Goal: Task Accomplishment & Management: Manage account settings

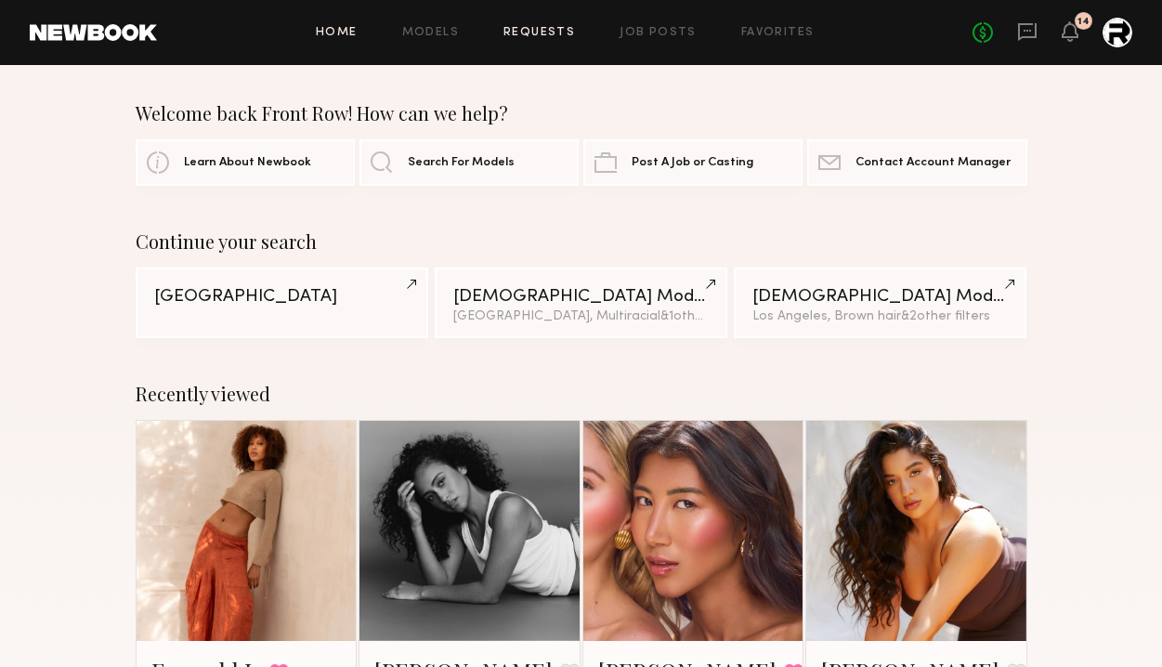
click at [555, 27] on link "Requests" at bounding box center [539, 33] width 72 height 12
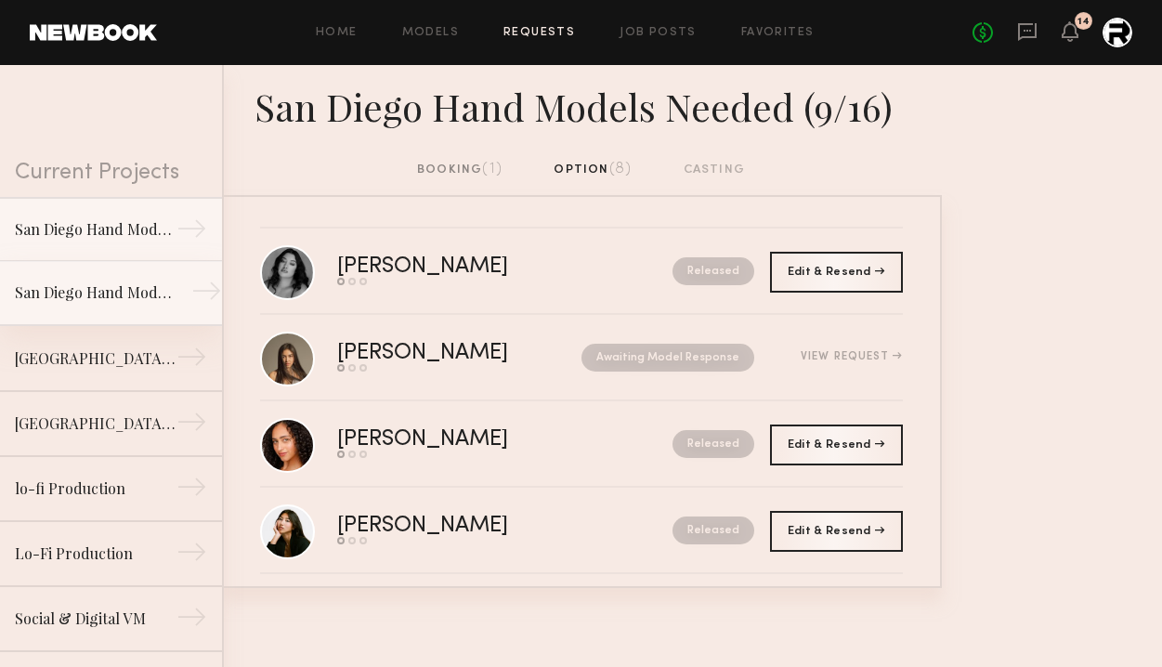
click at [99, 285] on div "San Diego Hand Models Needed (9/4)" at bounding box center [96, 292] width 162 height 22
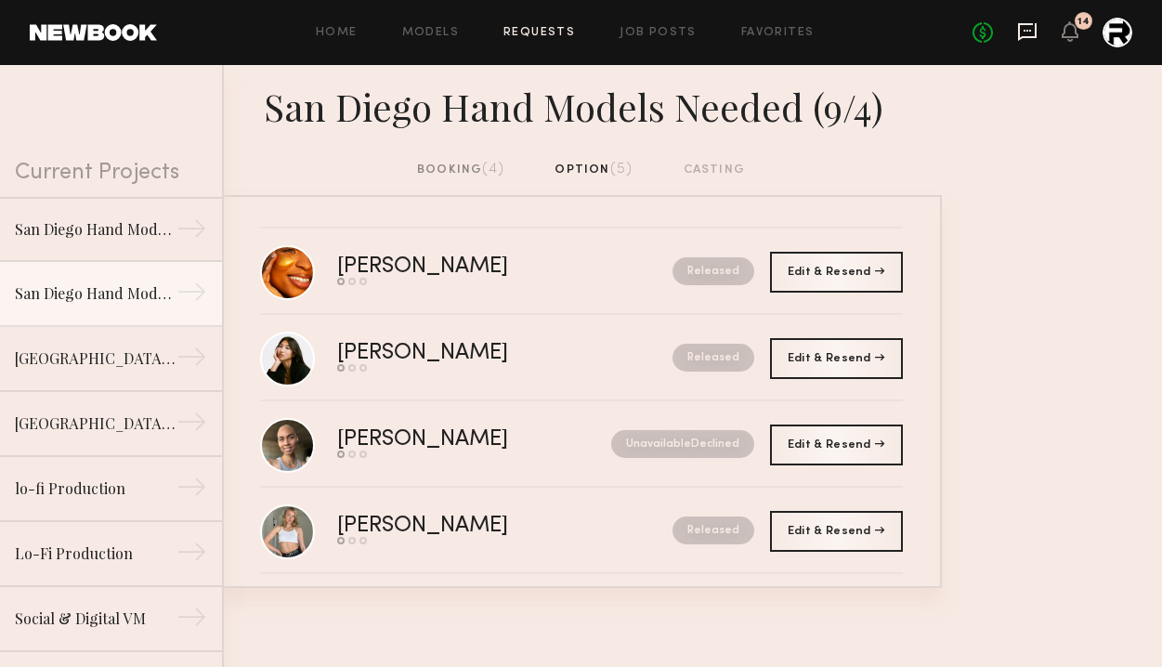
click at [1028, 33] on icon at bounding box center [1027, 31] width 20 height 20
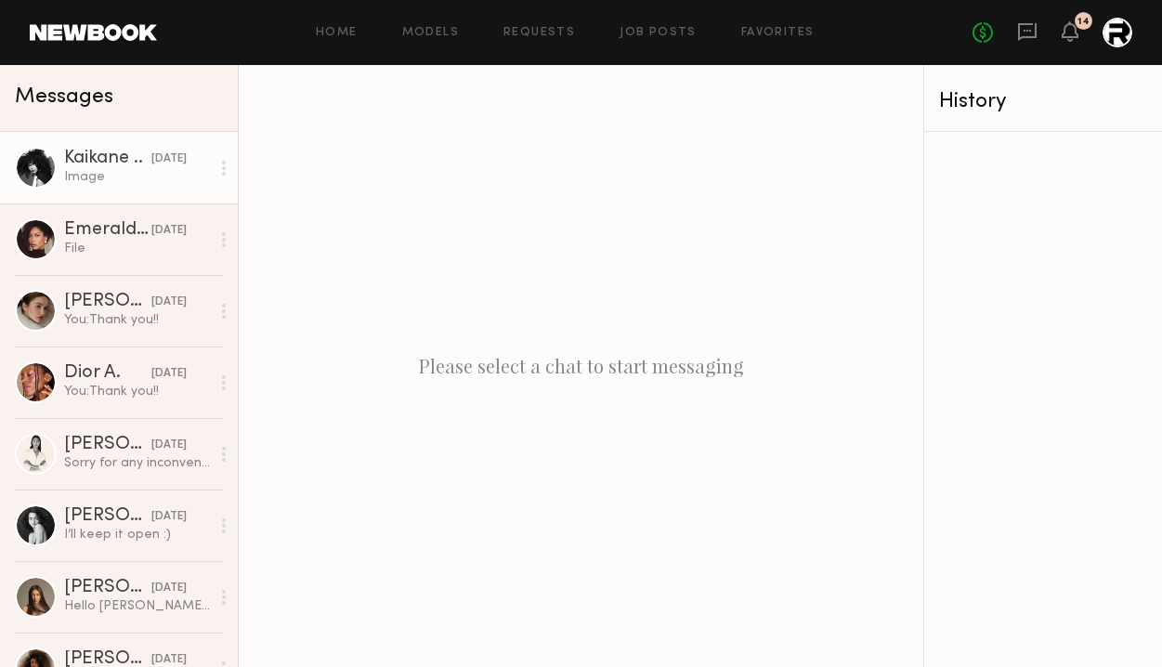
click at [122, 174] on div "Image" at bounding box center [137, 177] width 146 height 18
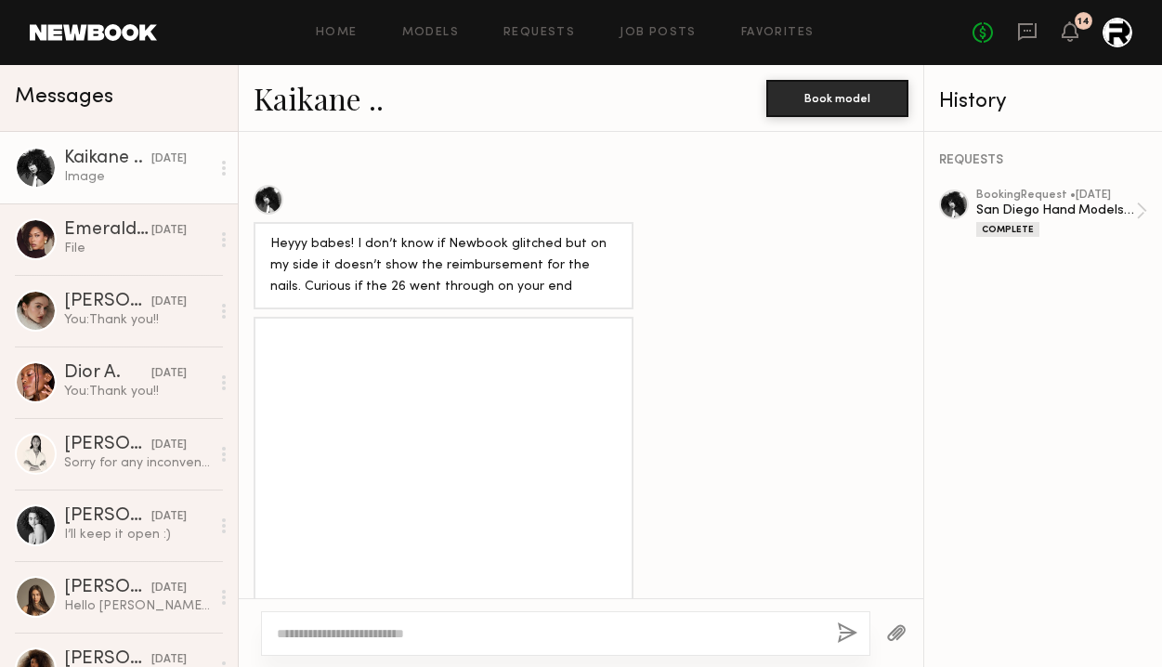
scroll to position [2413, 0]
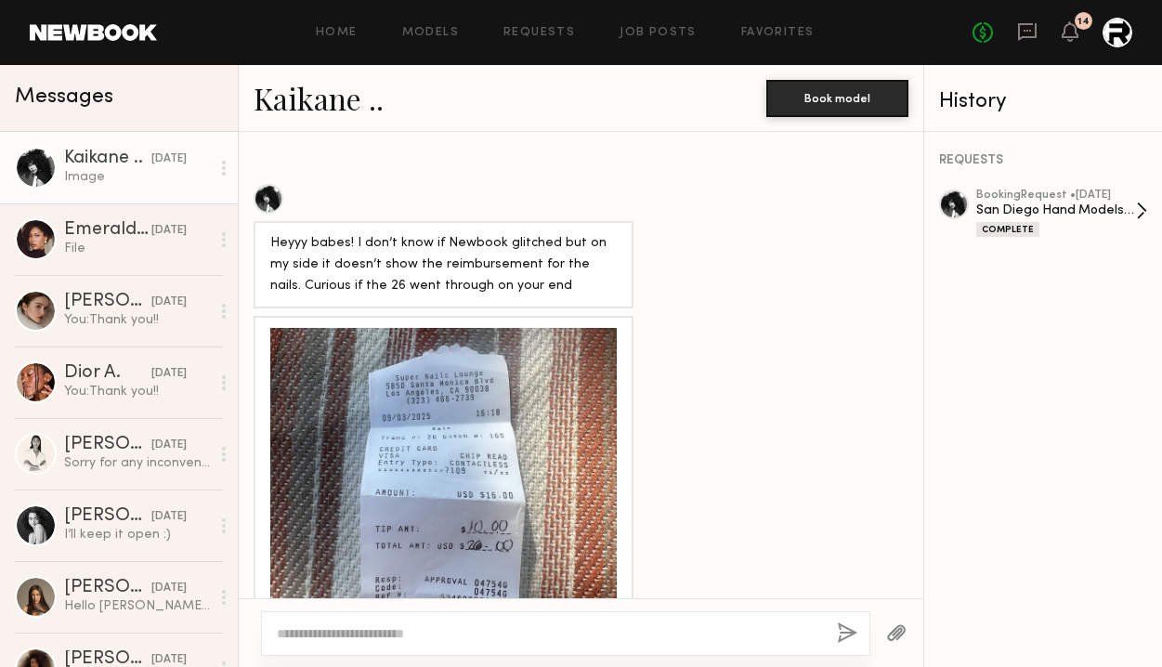
click at [1103, 189] on div "booking Request • [DATE]" at bounding box center [1056, 195] width 160 height 12
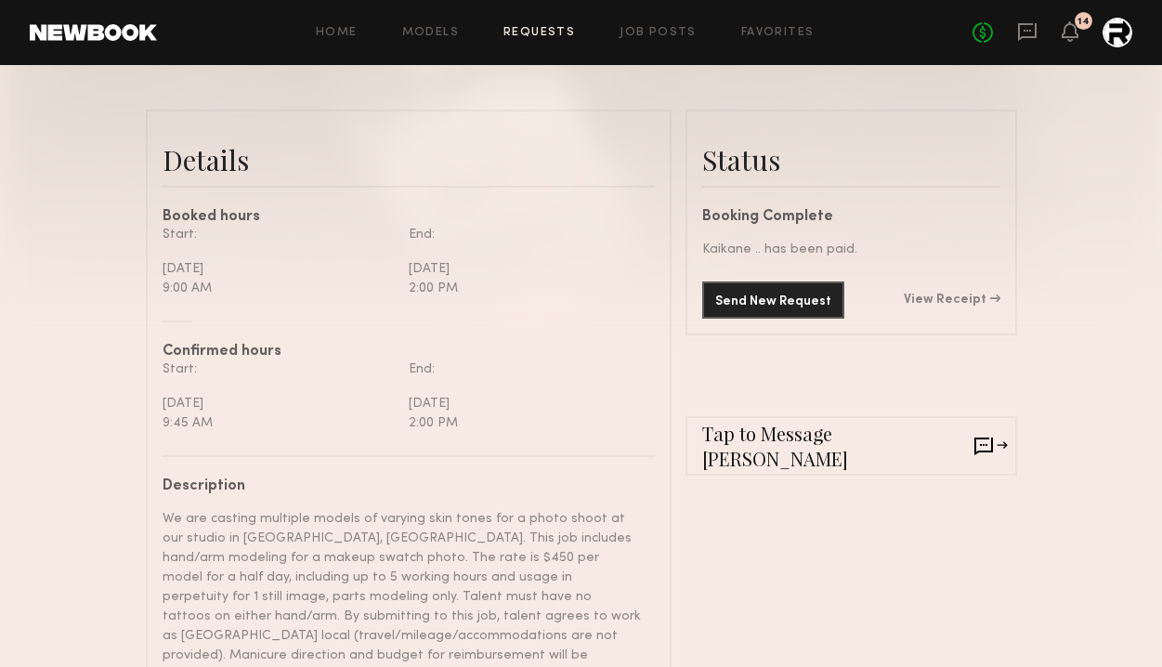
scroll to position [422, 0]
click at [781, 304] on button "Send New Request" at bounding box center [773, 298] width 142 height 37
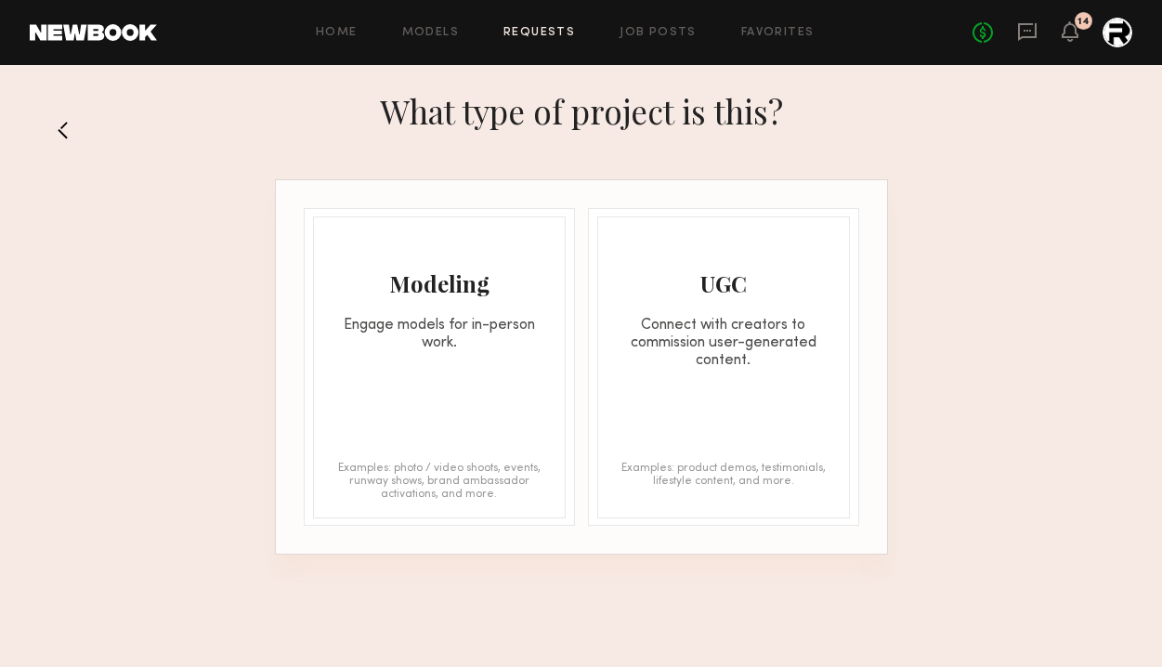
click at [68, 138] on button at bounding box center [71, 130] width 30 height 30
